Goal: Task Accomplishment & Management: Manage account settings

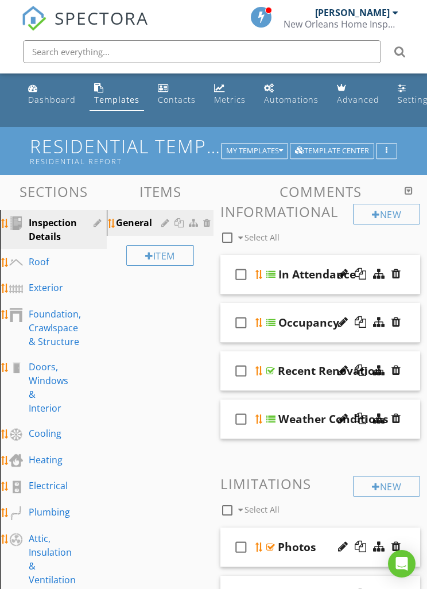
click at [48, 99] on div "Dashboard" at bounding box center [52, 99] width 48 height 11
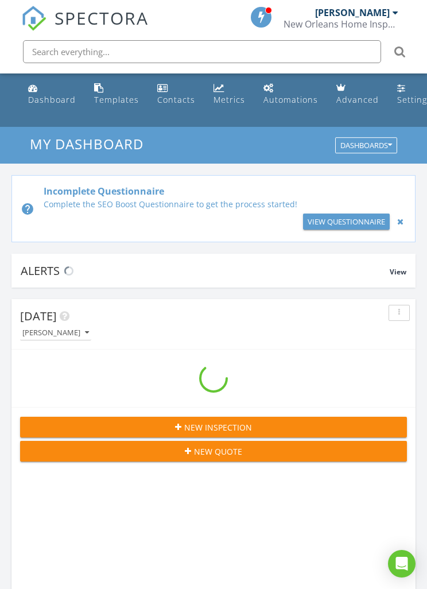
scroll to position [1964, 428]
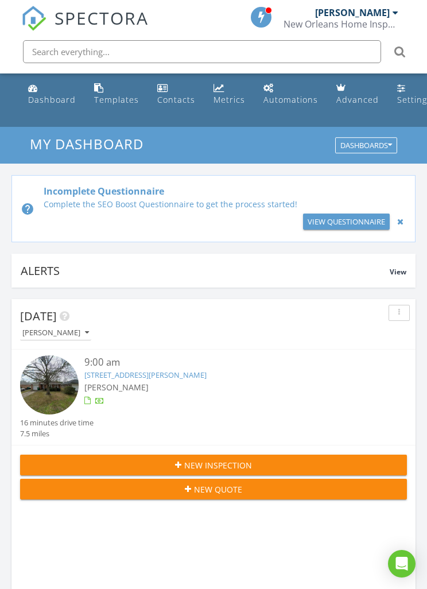
click at [103, 375] on link "10508 Stein Dr, River Ridge, LA 70123" at bounding box center [145, 375] width 122 height 10
click at [113, 374] on div at bounding box center [213, 294] width 427 height 589
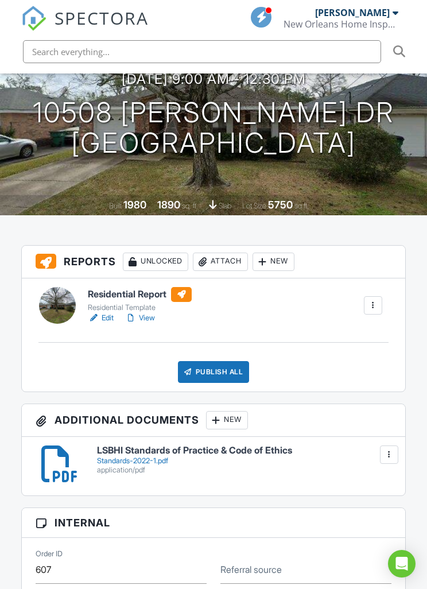
scroll to position [180, 0]
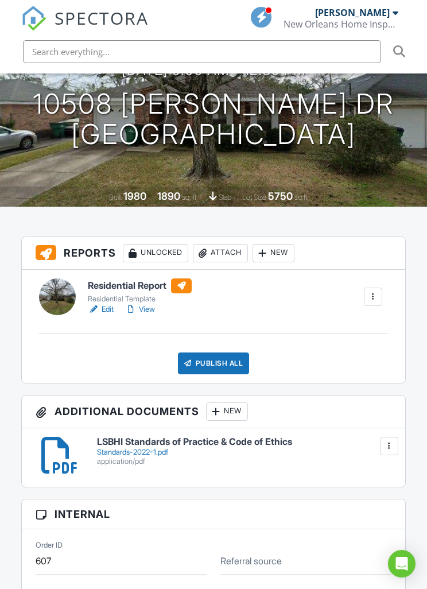
click at [148, 309] on link "View" at bounding box center [140, 309] width 30 height 11
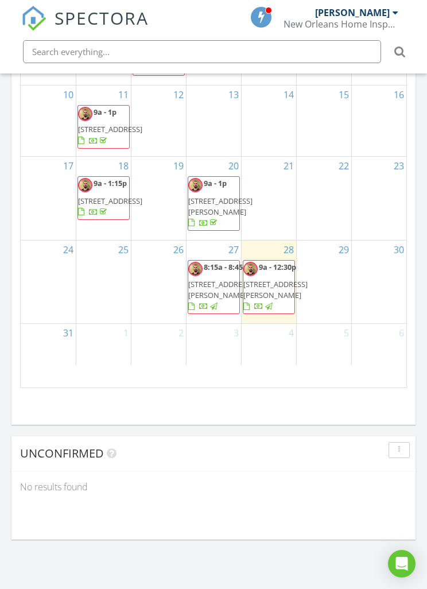
scroll to position [1572, 0]
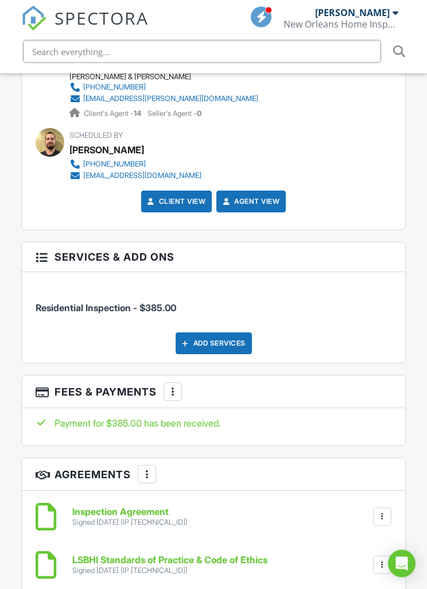
scroll to position [1573, 0]
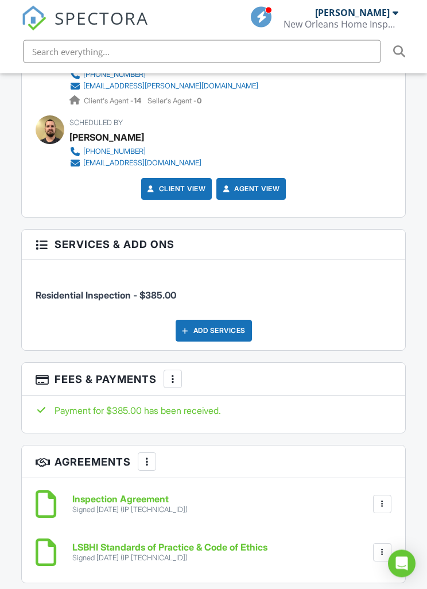
click at [40, 250] on div at bounding box center [41, 243] width 11 height 11
click at [173, 388] on div "More" at bounding box center [173, 379] width 18 height 18
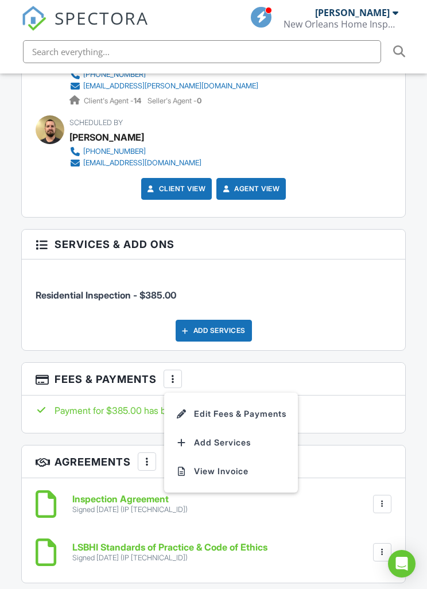
click at [210, 478] on li "View Invoice" at bounding box center [231, 471] width 120 height 29
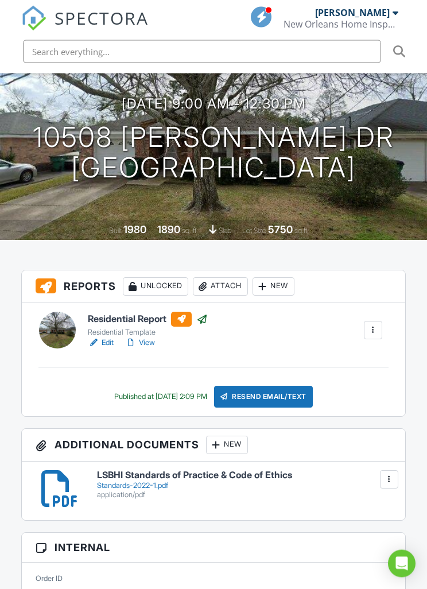
scroll to position [0, 0]
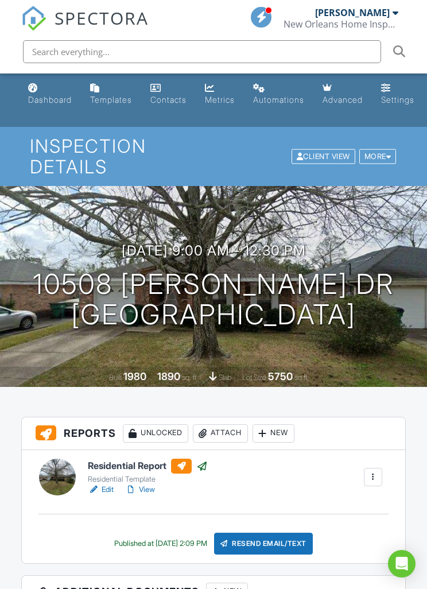
click at [39, 90] on link "Dashboard" at bounding box center [50, 94] width 53 height 33
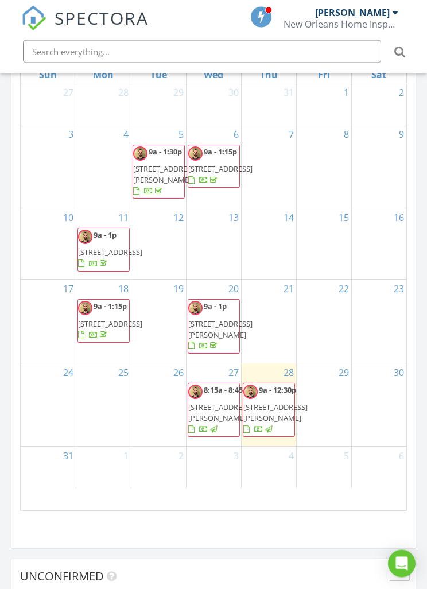
scroll to position [1347, 0]
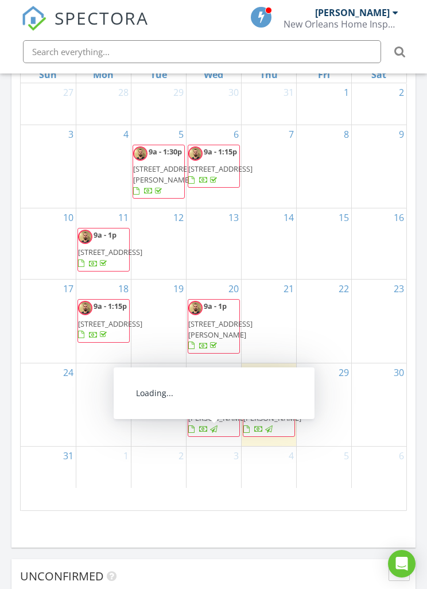
click at [211, 423] on span "939-941 Picheloup Pl, New Orleans 70119" at bounding box center [220, 412] width 64 height 21
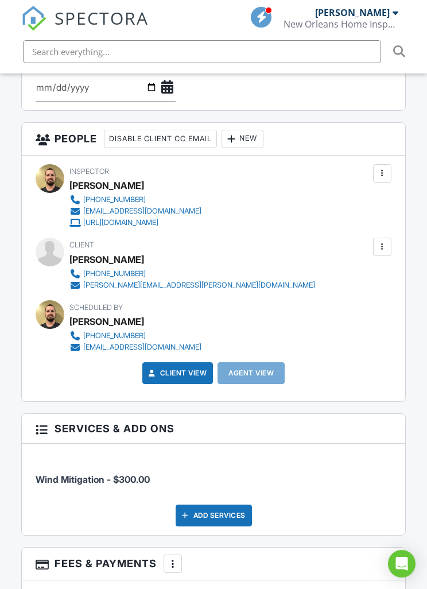
scroll to position [1260, 0]
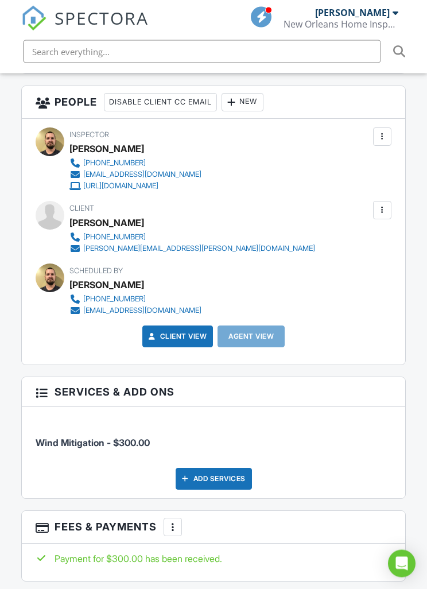
click at [173, 533] on div at bounding box center [172, 527] width 11 height 11
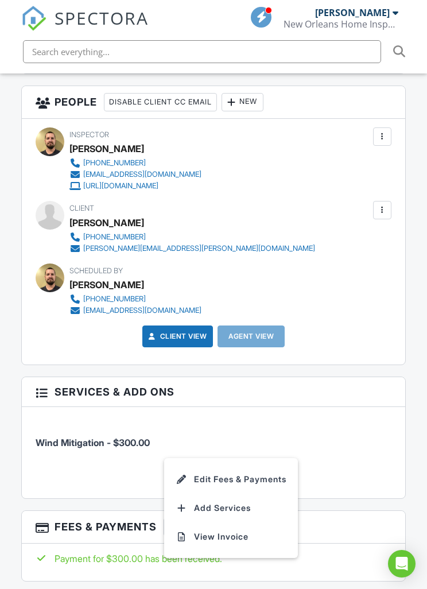
click at [207, 545] on li "View Invoice" at bounding box center [231, 536] width 120 height 29
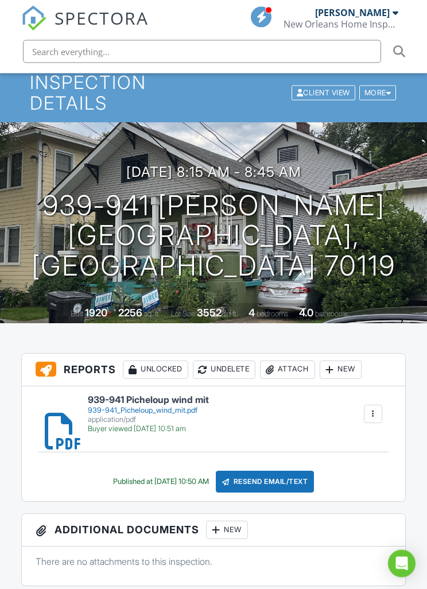
scroll to position [0, 0]
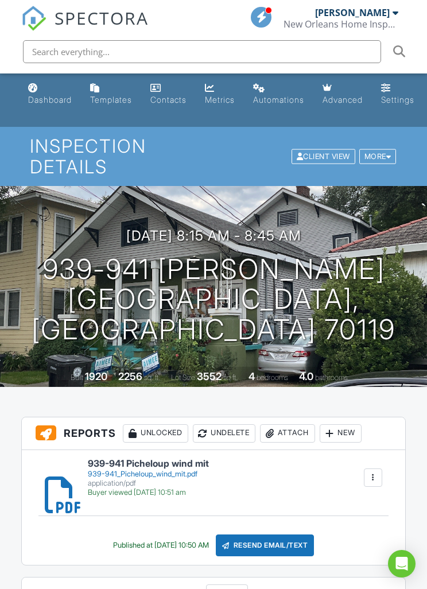
click at [215, 92] on div "Metrics" at bounding box center [210, 87] width 10 height 9
click at [214, 99] on div "Metrics" at bounding box center [220, 100] width 30 height 10
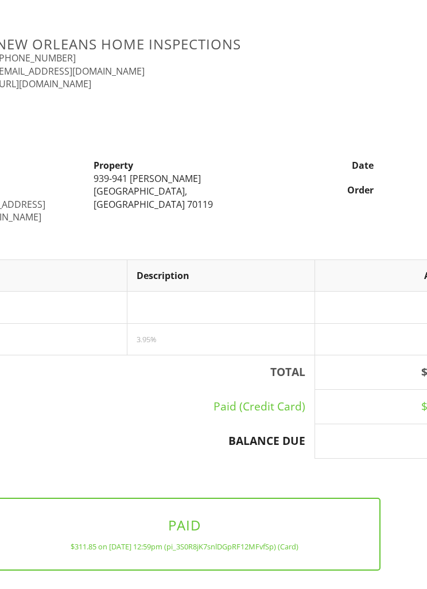
scroll to position [0, 154]
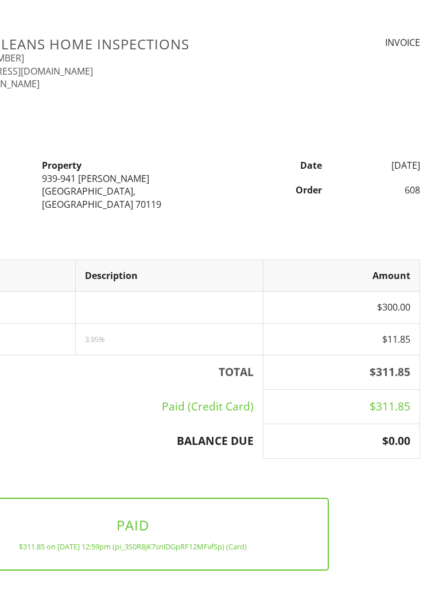
click at [86, 424] on th "BALANCE DUE" at bounding box center [55, 441] width 417 height 34
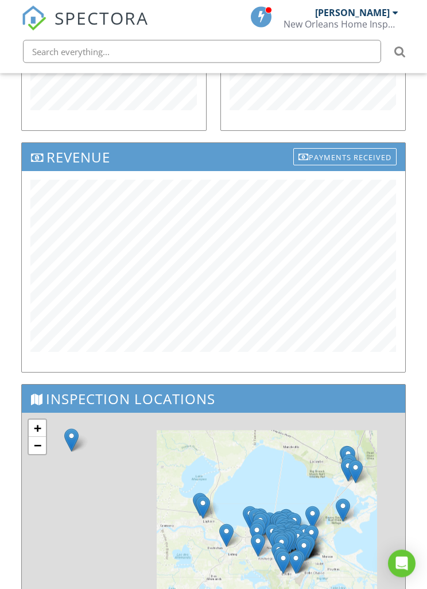
scroll to position [657, 0]
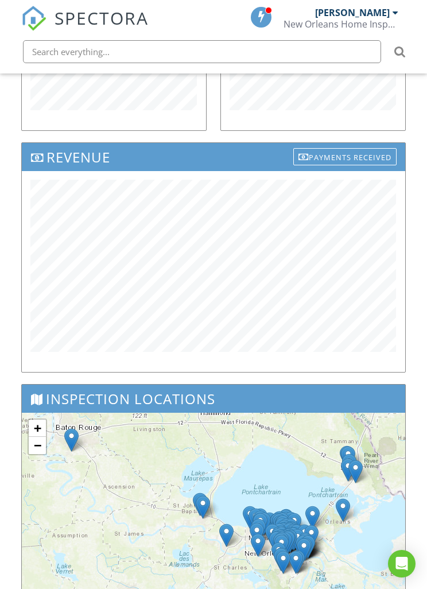
click at [307, 377] on div "Revenue Payments Received" at bounding box center [213, 263] width 398 height 242
click at [247, 369] on div at bounding box center [213, 271] width 383 height 201
